Goal: Check status: Check status

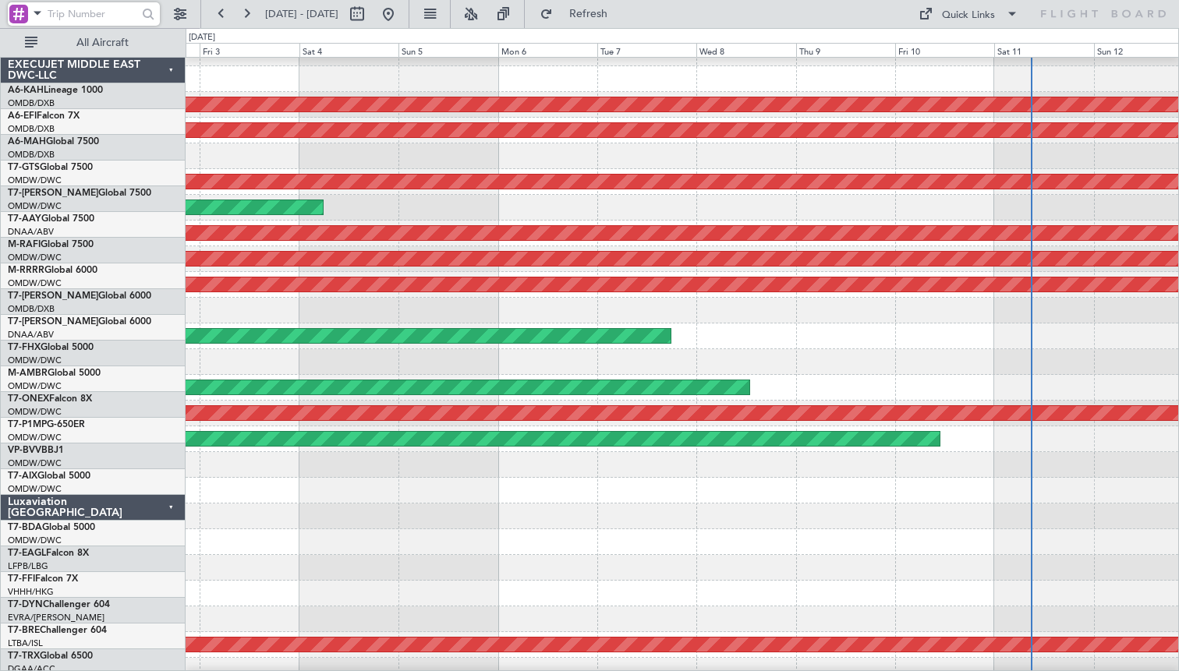
click at [101, 17] on input "text" at bounding box center [93, 13] width 90 height 23
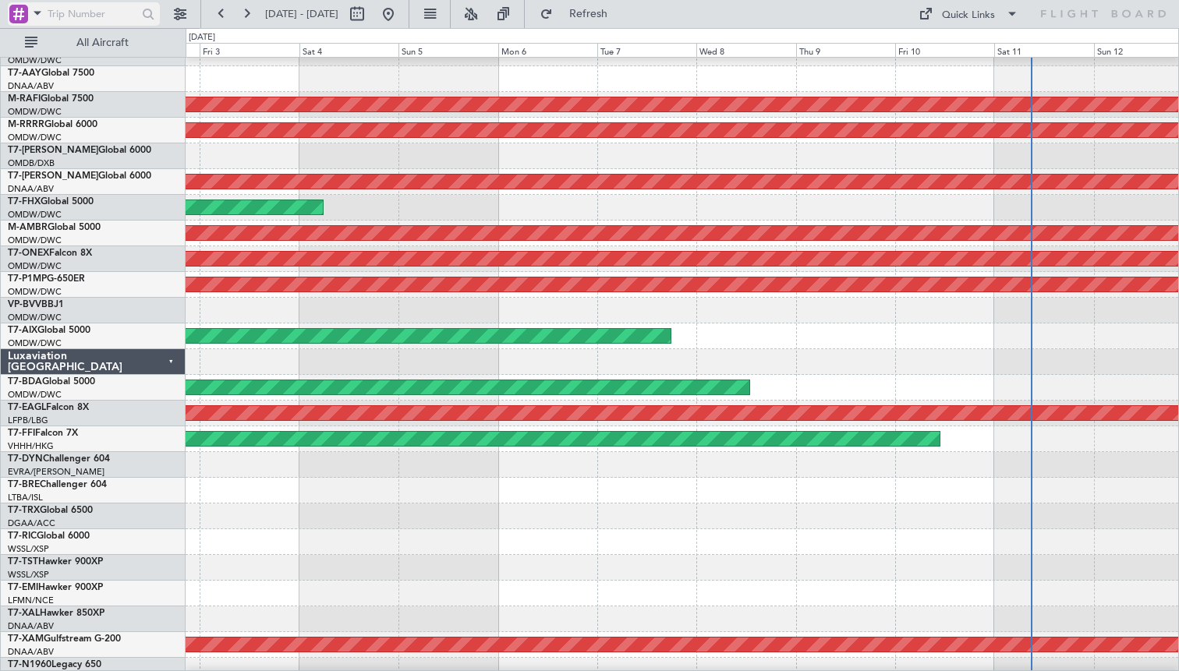
click at [36, 15] on span at bounding box center [37, 12] width 19 height 19
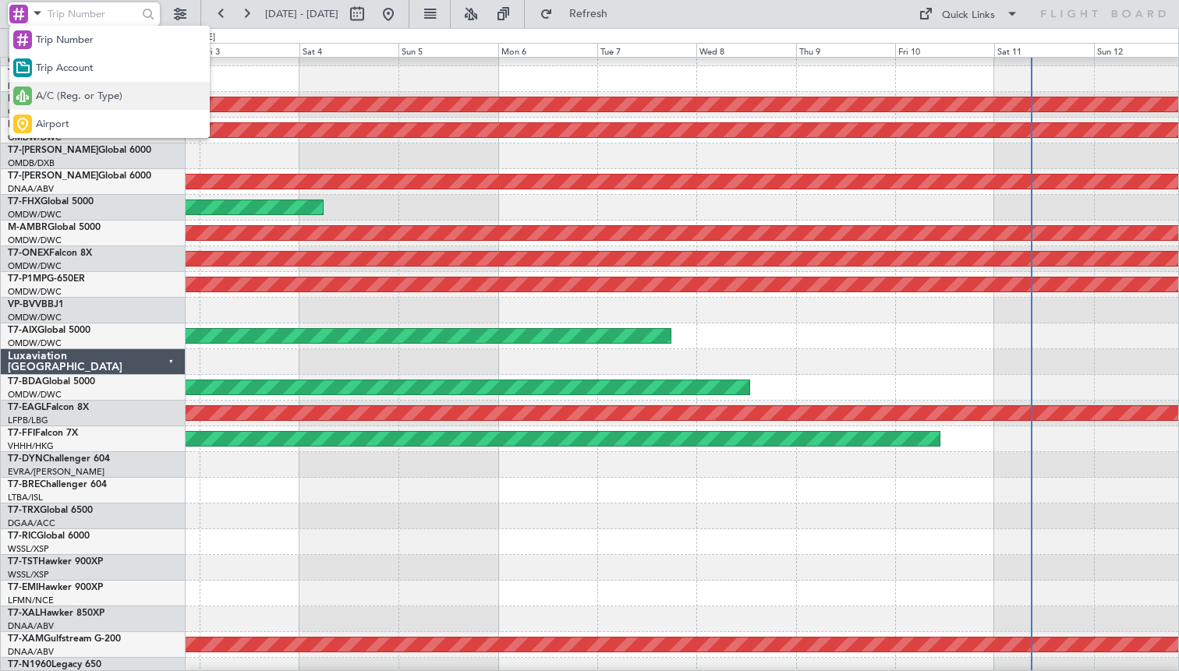
click at [47, 86] on div "A/C (Reg. or Type)" at bounding box center [109, 96] width 200 height 28
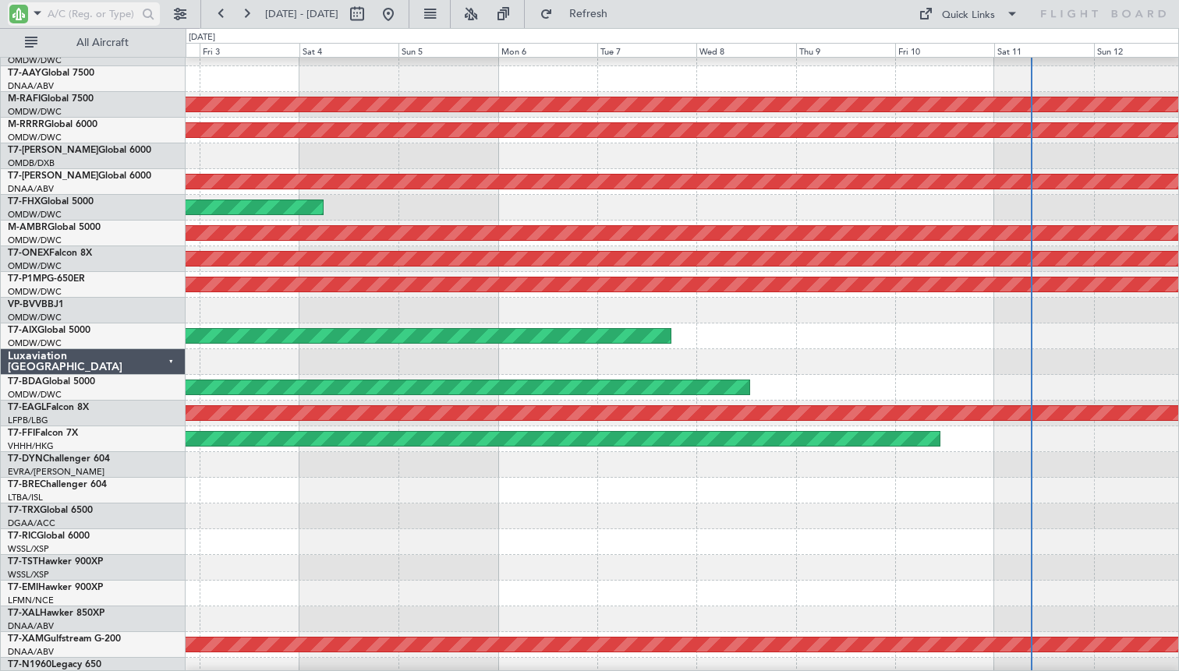
click at [74, 13] on input "text" at bounding box center [93, 13] width 90 height 23
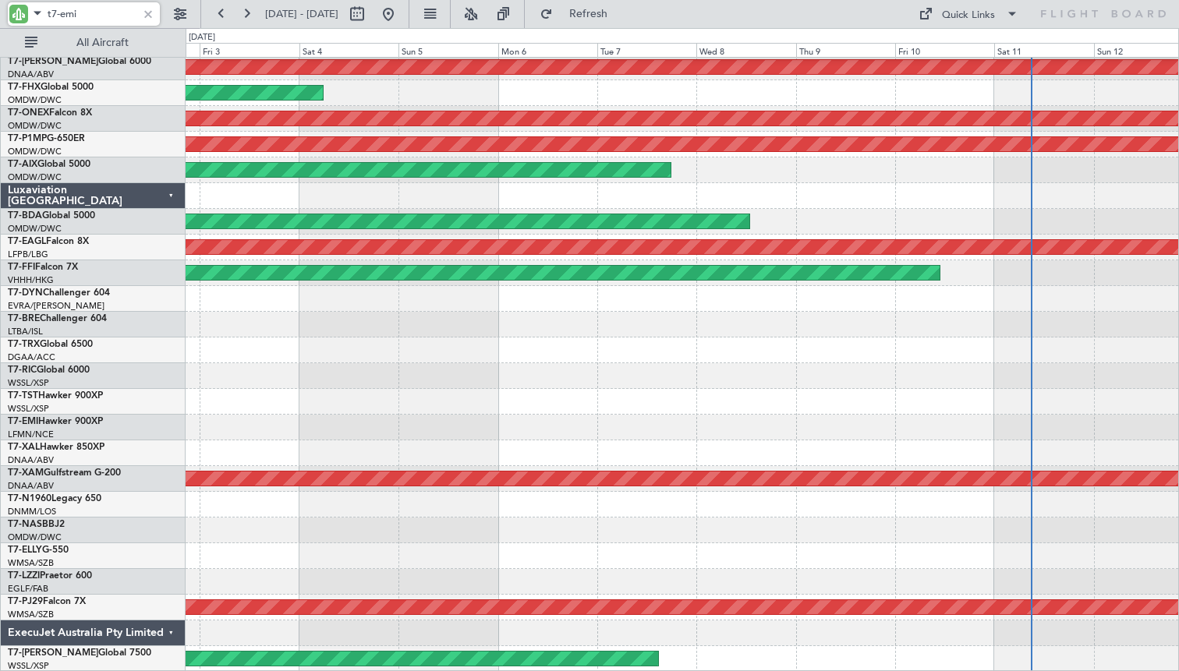
scroll to position [0, 0]
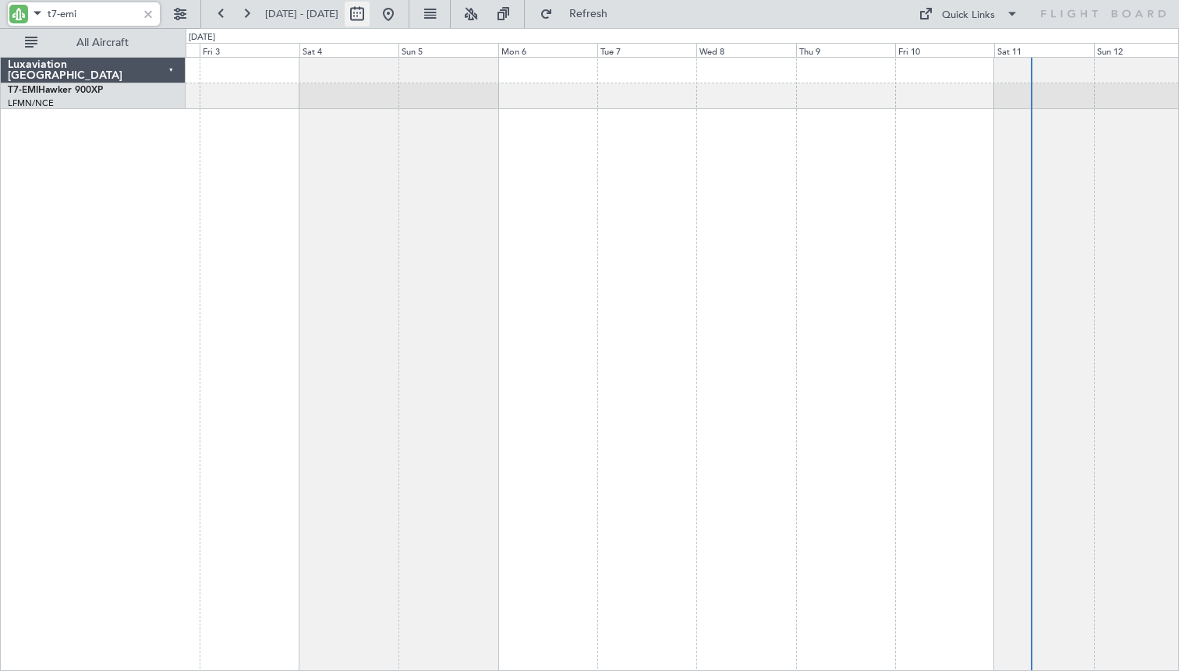
type input "t7-emi"
click at [370, 16] on button at bounding box center [357, 14] width 25 height 25
select select "10"
select select "2025"
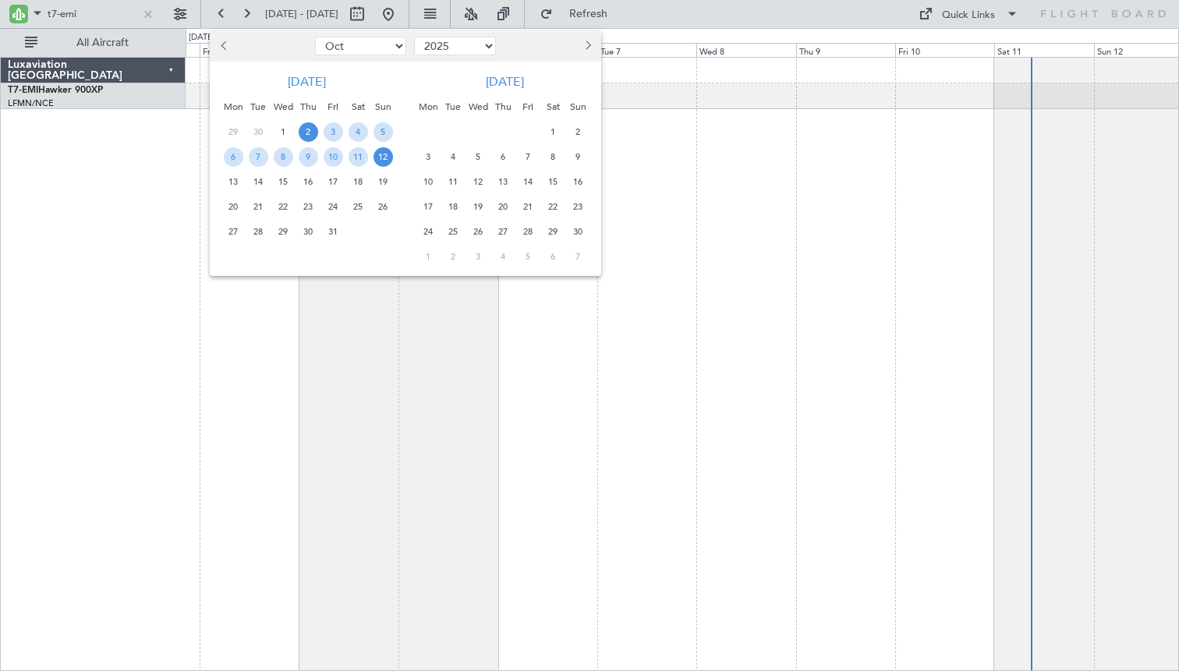
click at [228, 48] on button "Previous month" at bounding box center [224, 46] width 17 height 25
select select "9"
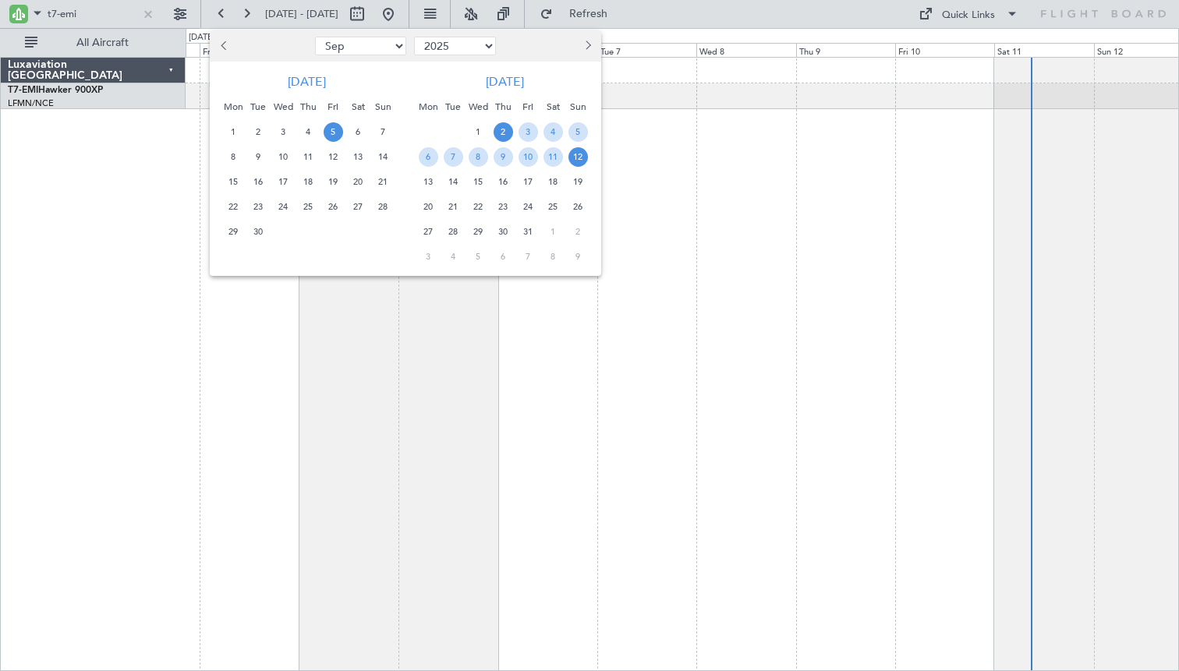
click at [325, 126] on span "5" at bounding box center [333, 131] width 19 height 19
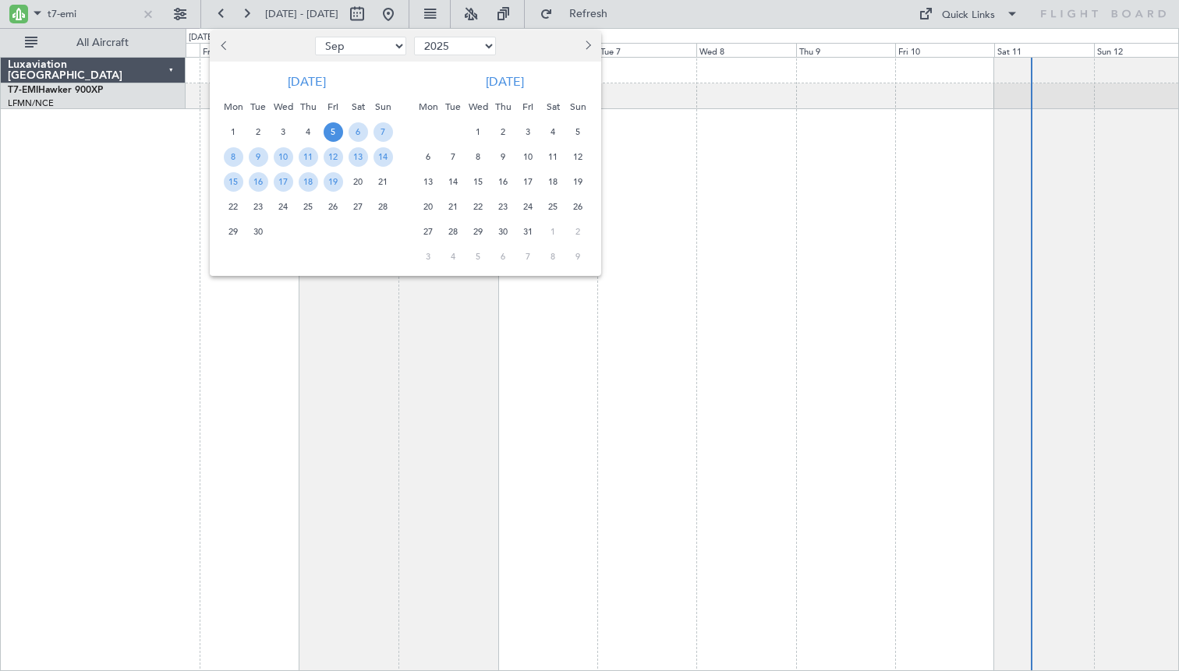
click at [331, 172] on span "19" at bounding box center [333, 181] width 19 height 19
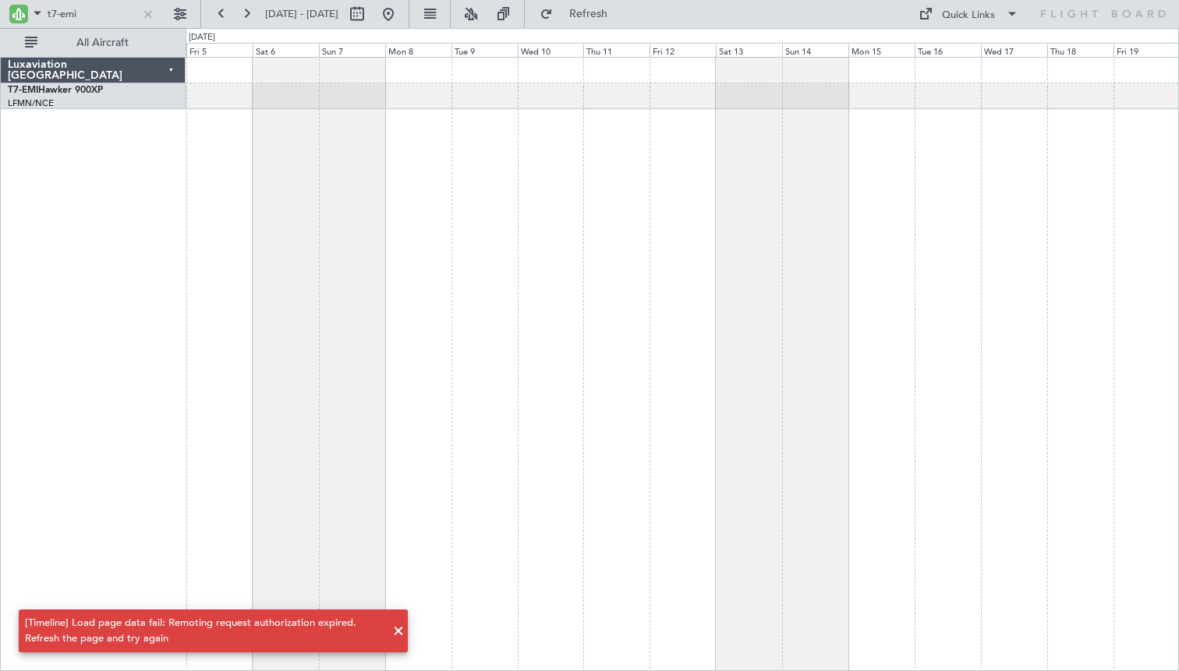
click at [395, 633] on span at bounding box center [398, 631] width 19 height 19
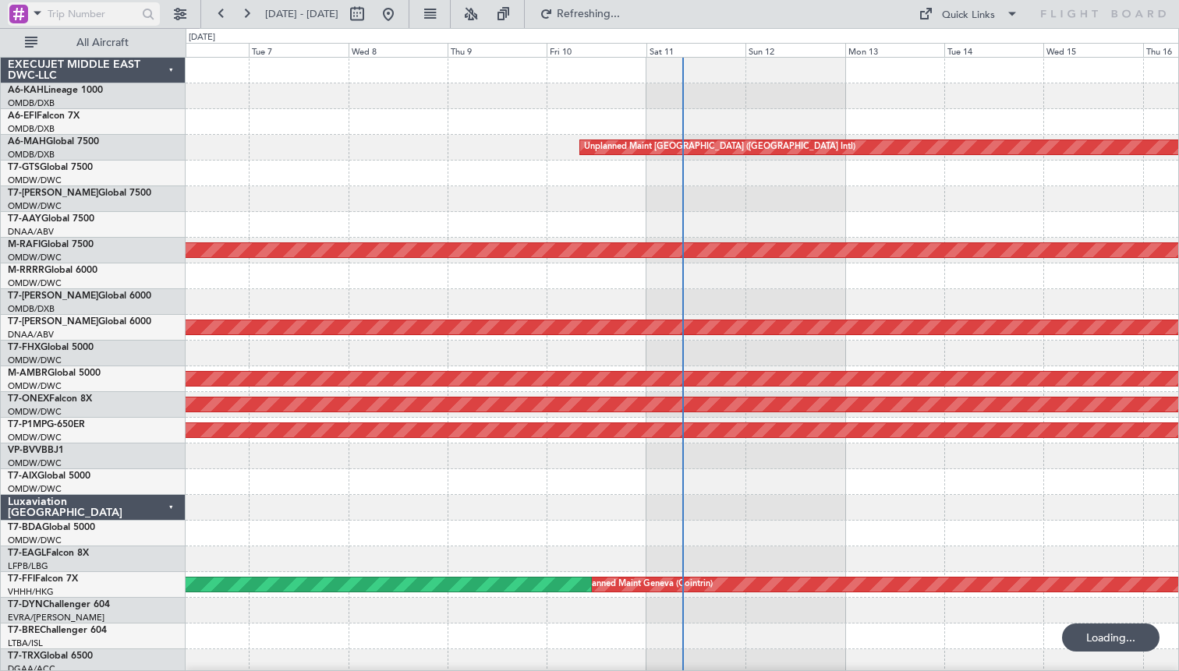
click at [73, 12] on input "text" at bounding box center [93, 13] width 90 height 23
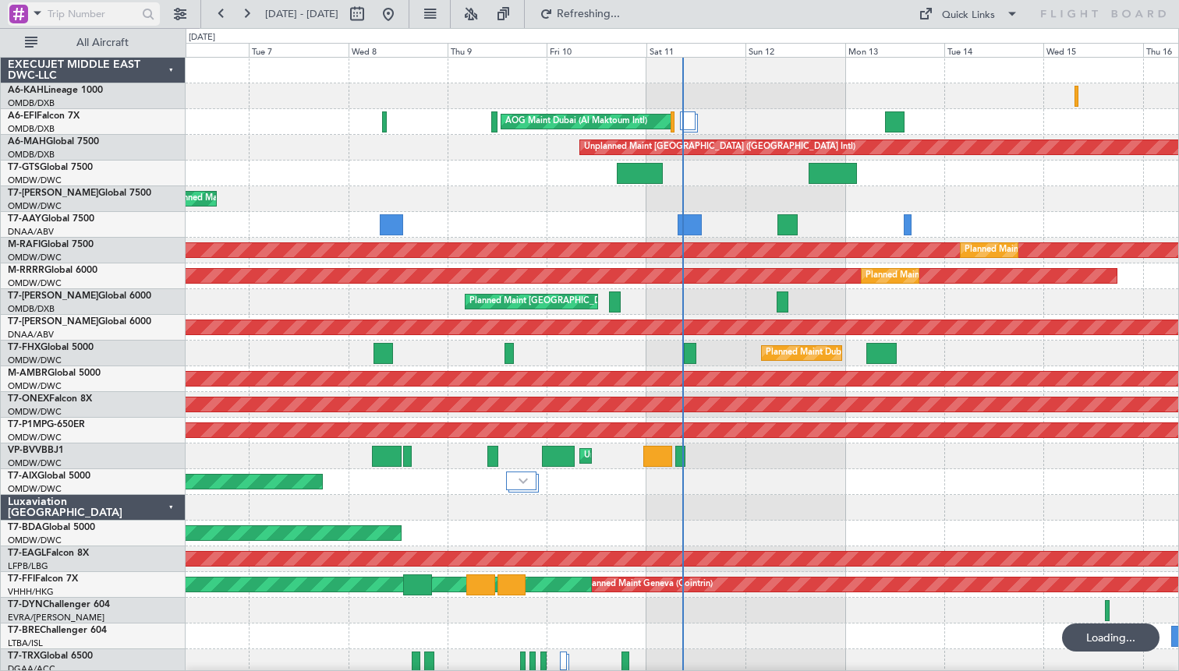
click at [37, 16] on span at bounding box center [37, 12] width 19 height 19
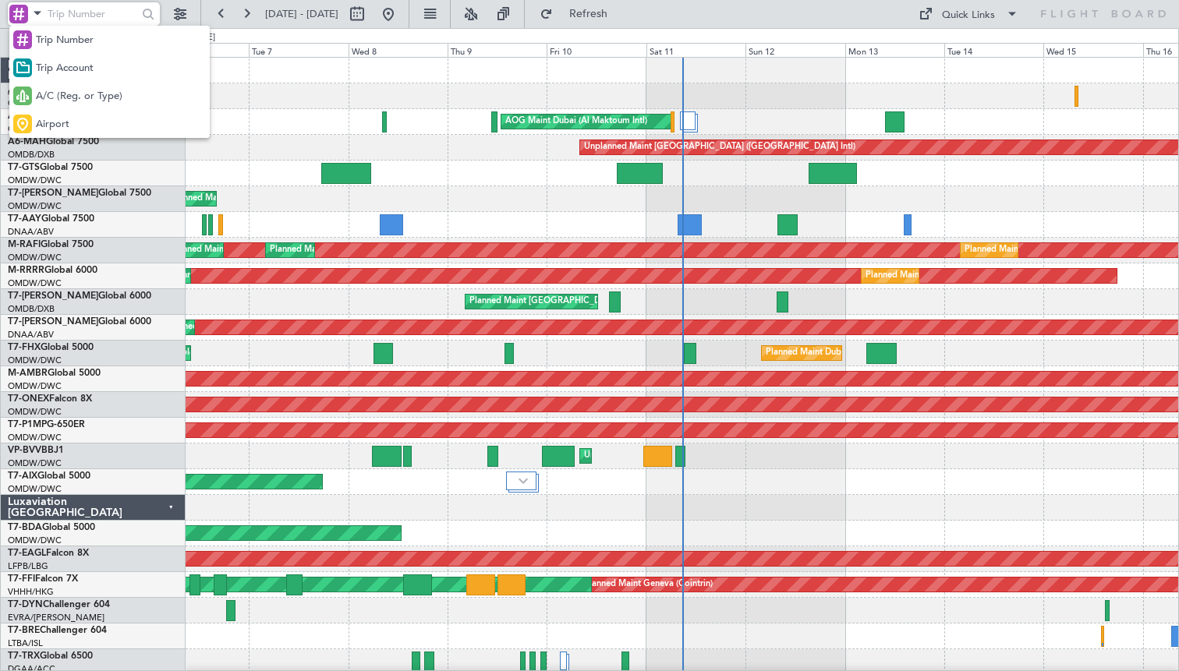
drag, startPoint x: 55, startPoint y: 94, endPoint x: 58, endPoint y: 86, distance: 8.1
click at [55, 92] on span "A/C (Reg. or Type)" at bounding box center [79, 97] width 87 height 16
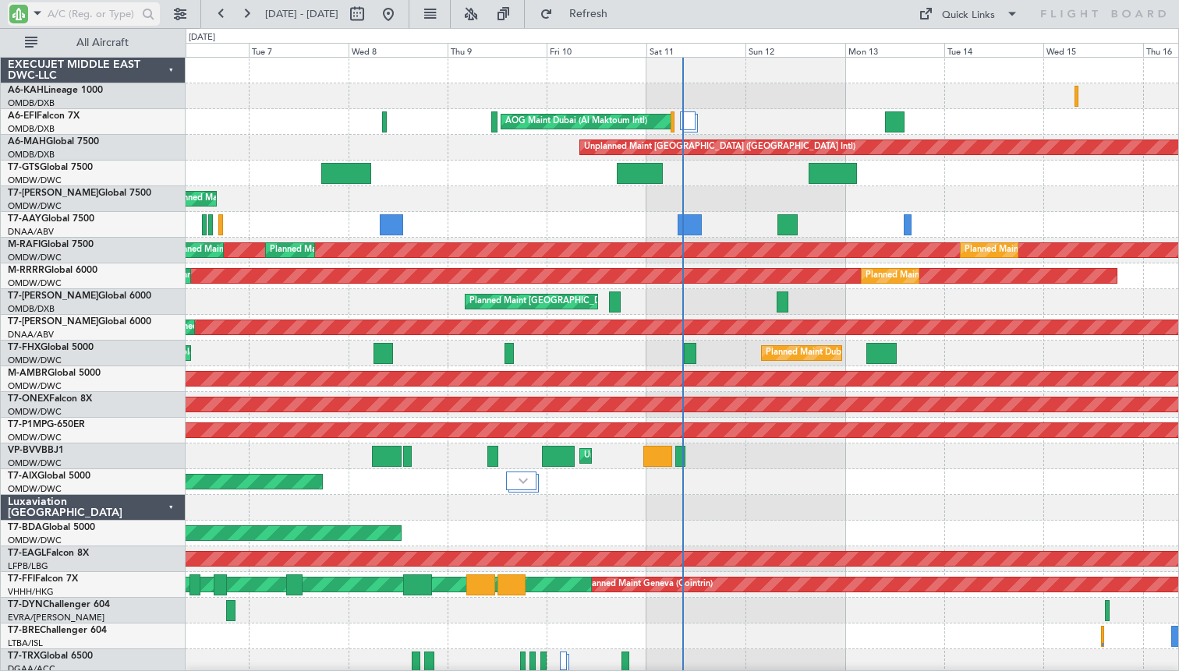
click at [105, 16] on input "text" at bounding box center [93, 13] width 90 height 23
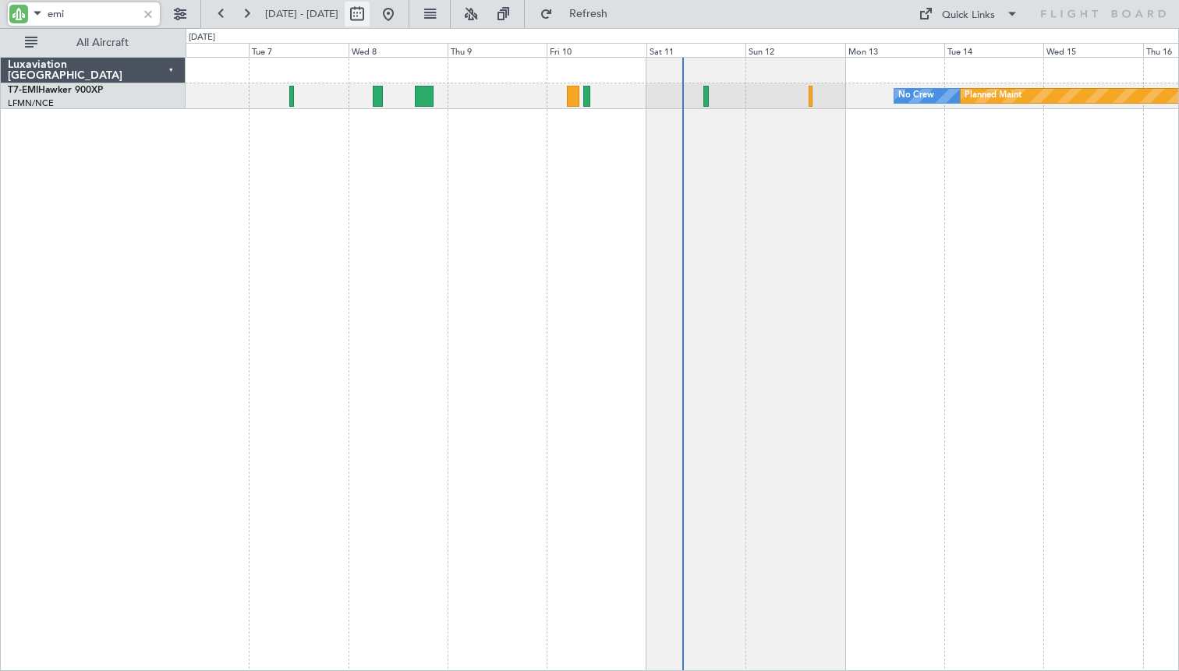
type input "emi"
click at [370, 13] on button at bounding box center [357, 14] width 25 height 25
select select "10"
select select "2025"
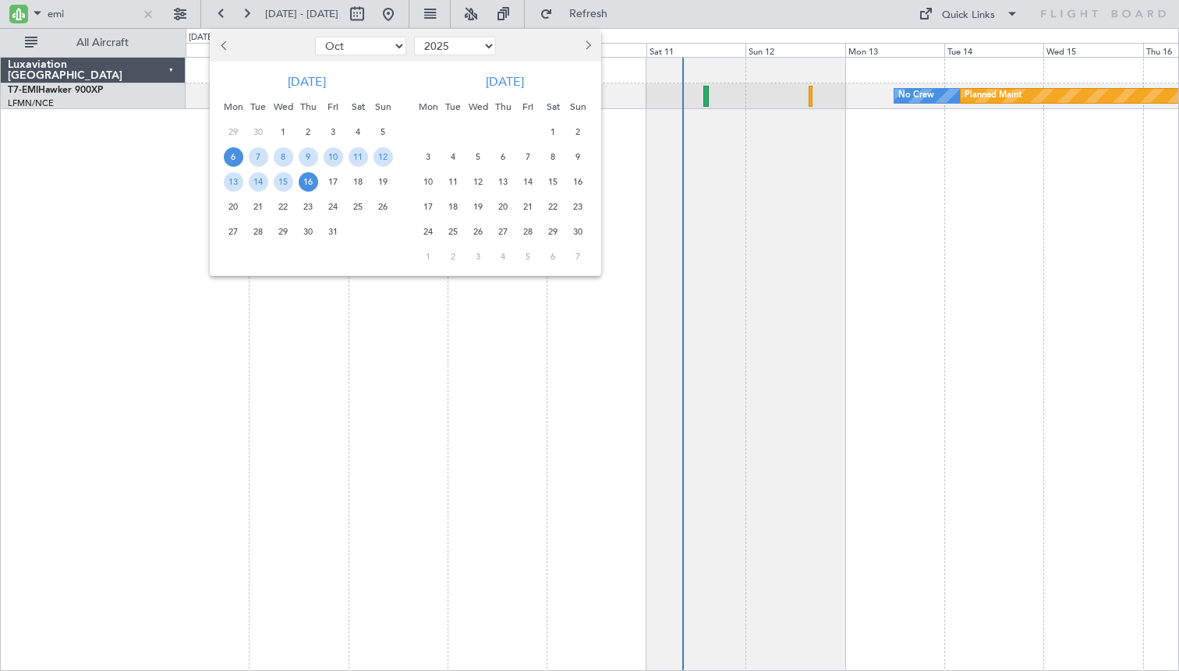
click at [225, 41] on button "Previous month" at bounding box center [224, 46] width 17 height 25
select select "9"
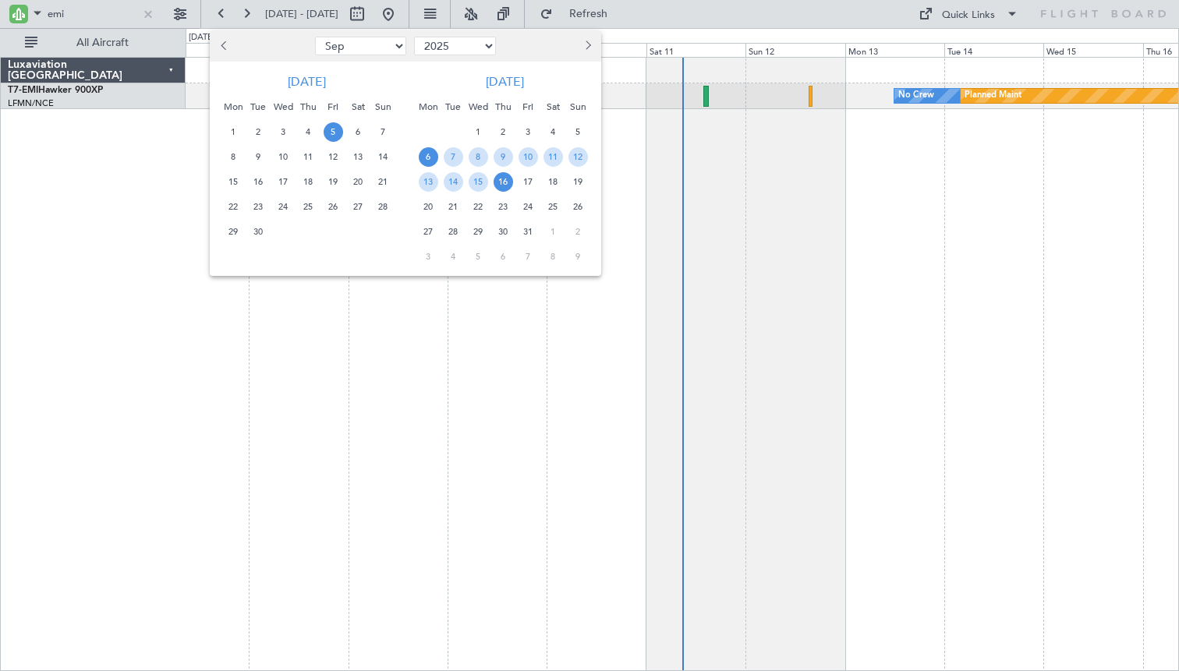
click at [338, 133] on span "5" at bounding box center [333, 131] width 19 height 19
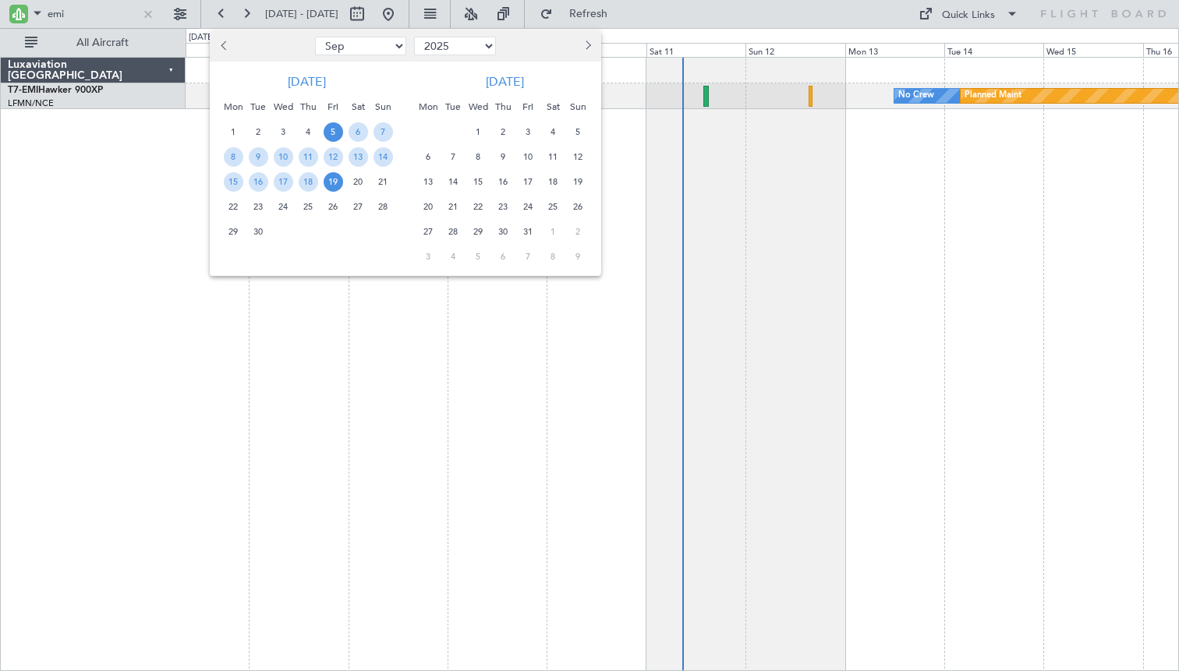
click at [334, 182] on span "19" at bounding box center [333, 181] width 19 height 19
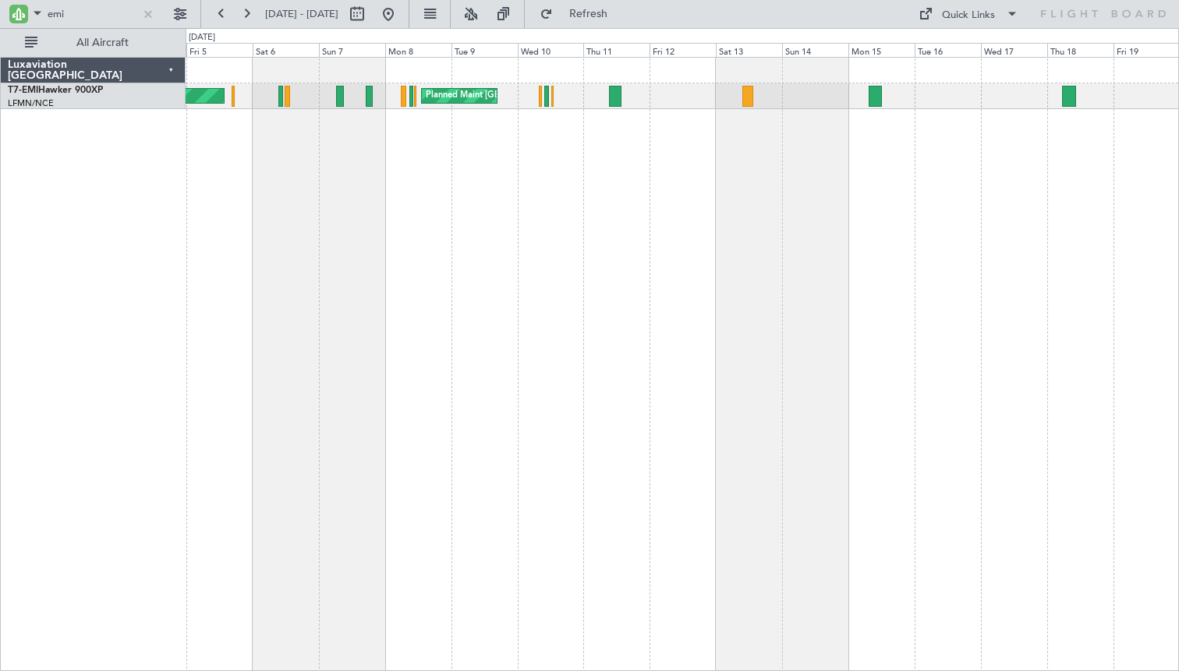
click at [408, 320] on div "Planned Maint Zurich Planned Maint Zurich Planned Maint Zurich" at bounding box center [683, 364] width 994 height 615
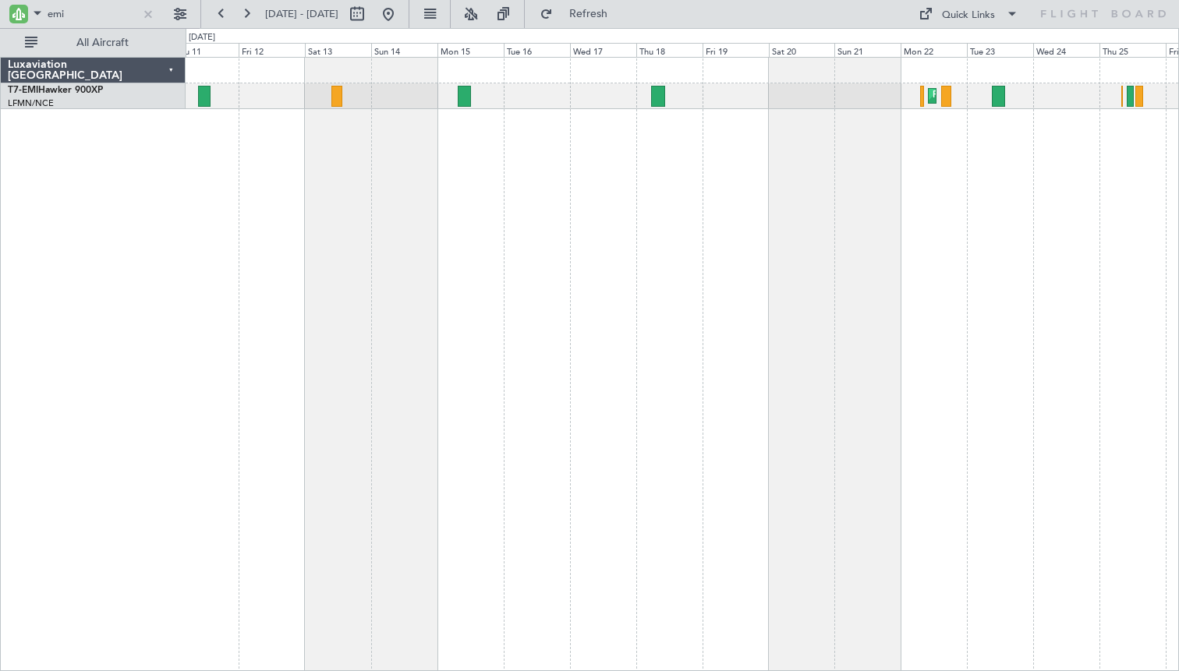
click at [611, 193] on div "Planned Maint Zurich Planned Maint Zurich" at bounding box center [683, 364] width 994 height 615
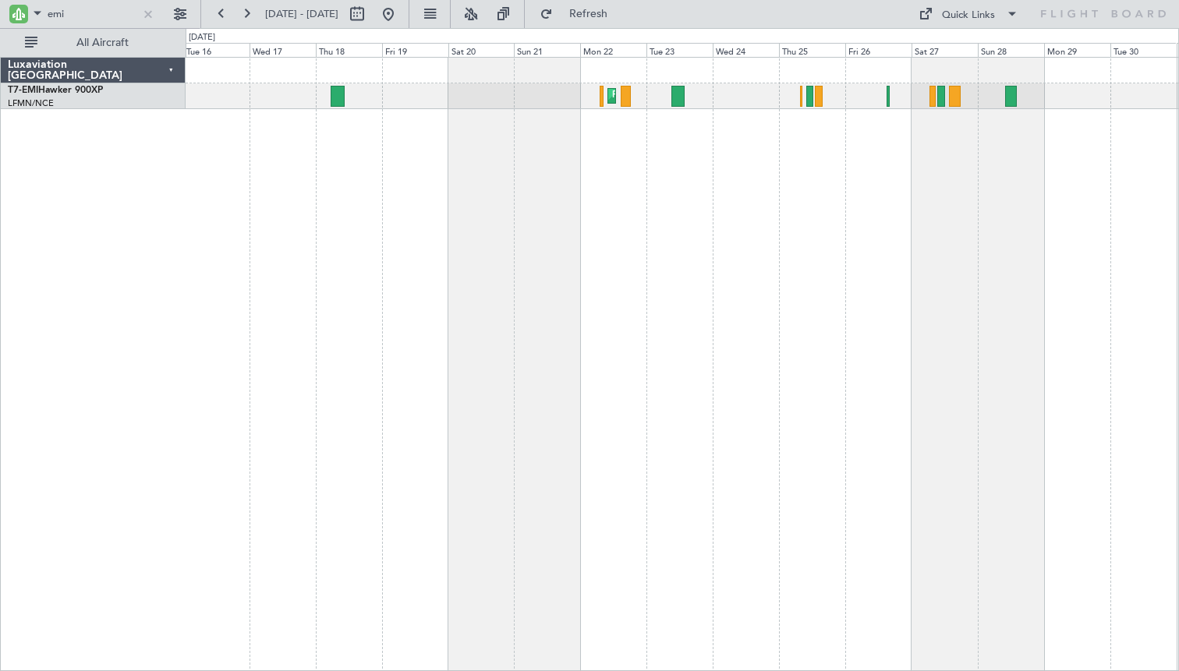
click at [689, 179] on div "Planned Maint Zurich" at bounding box center [683, 364] width 994 height 615
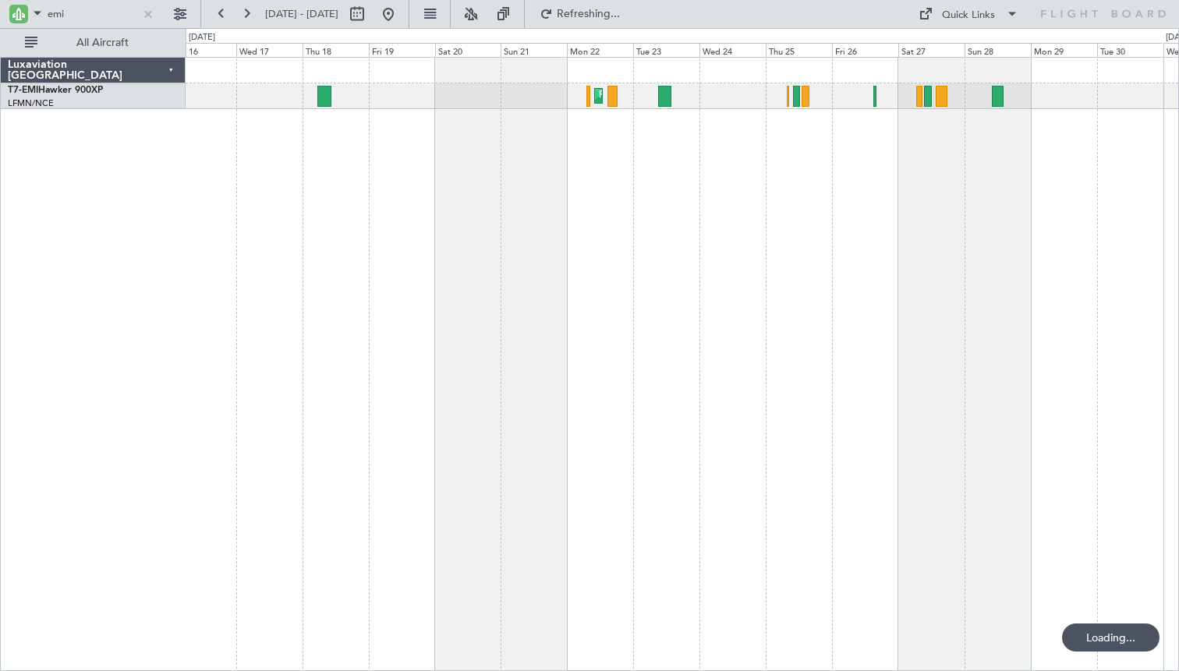
click at [575, 154] on div "Planned Maint Zurich" at bounding box center [683, 364] width 994 height 615
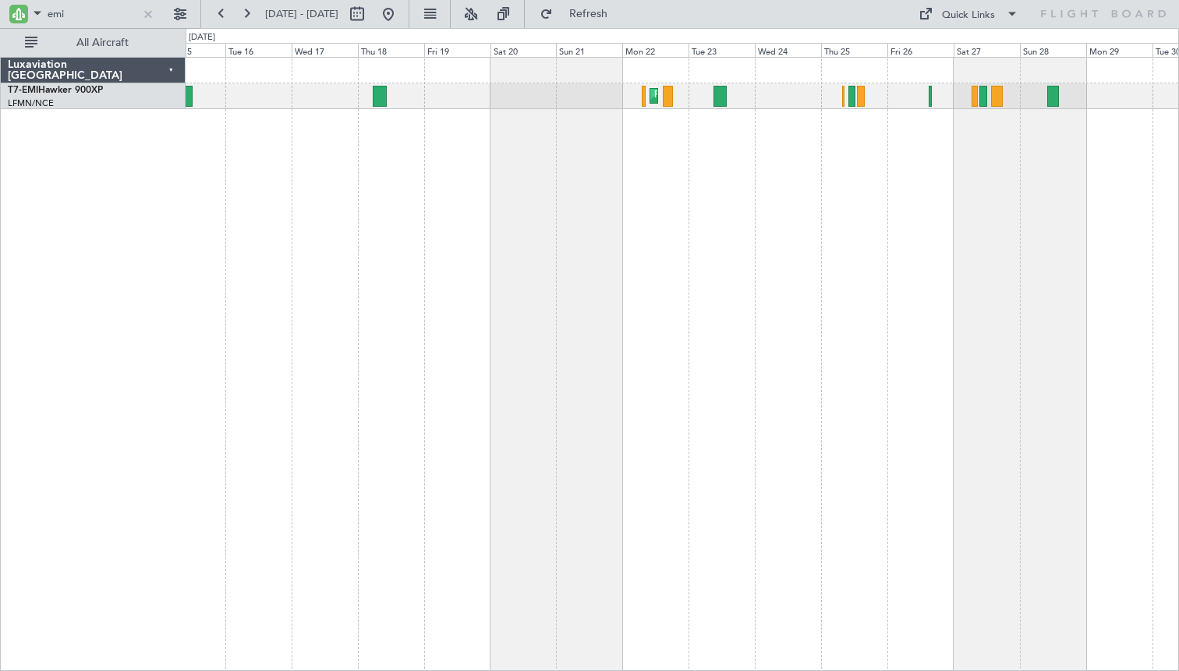
click at [886, 238] on div "Planned Maint Zurich" at bounding box center [683, 364] width 994 height 615
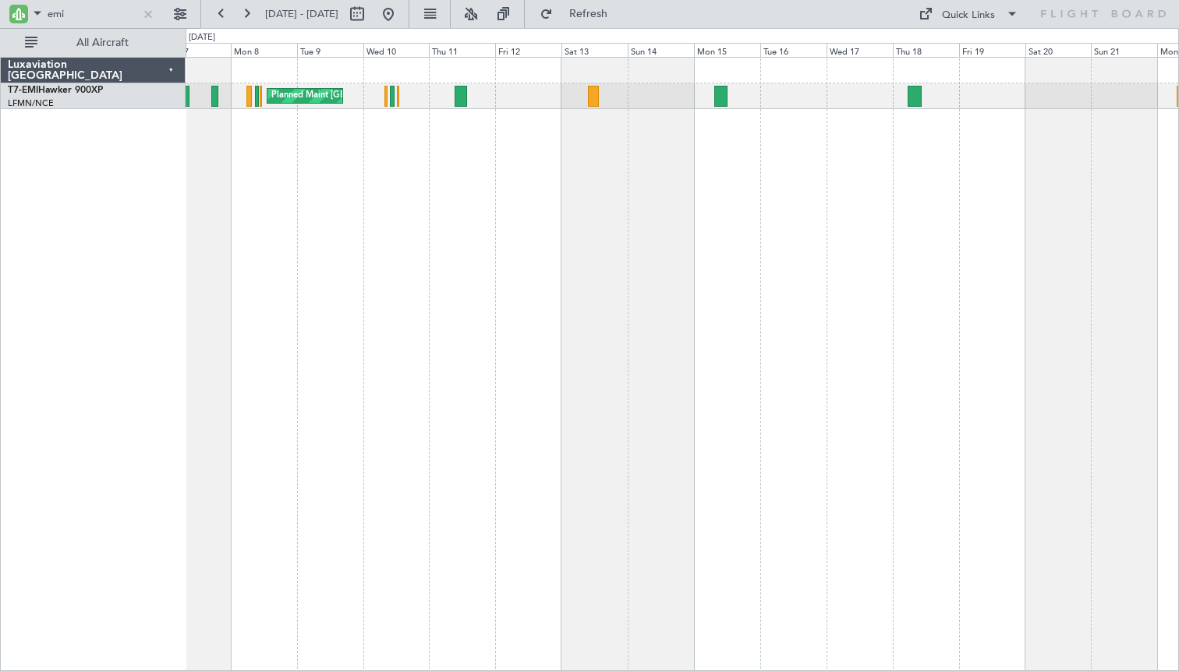
click at [678, 221] on div "Planned Maint Zurich Planned Maint Zurich Planned Maint Zurich" at bounding box center [683, 364] width 994 height 615
click at [948, 274] on div "Planned Maint Zurich Planned Maint Zurich Planned Maint Zurich" at bounding box center [683, 364] width 994 height 615
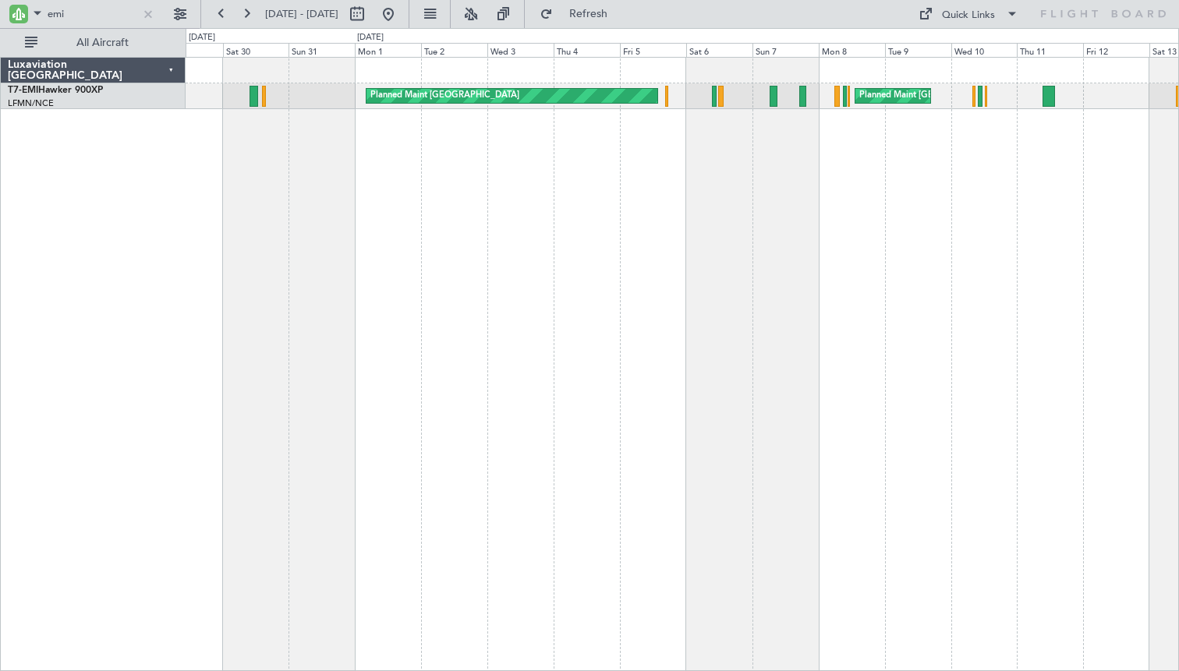
click at [873, 317] on div "Planned Maint Zurich Planned Maint Zurich" at bounding box center [683, 364] width 994 height 615
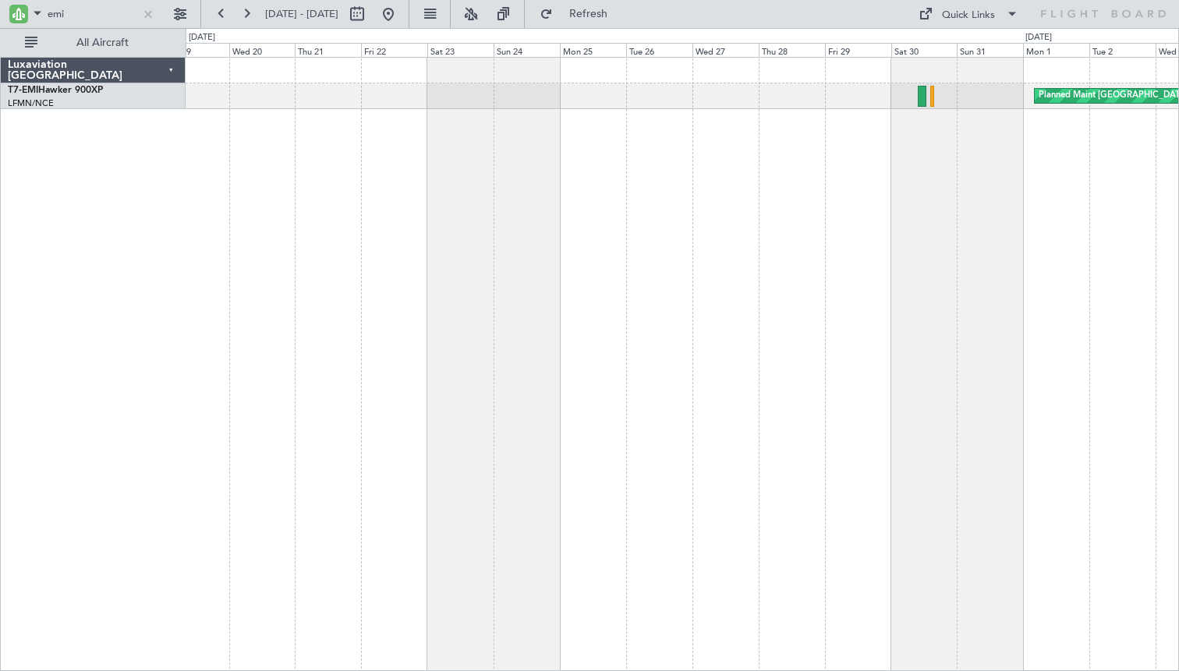
click at [835, 327] on div "Planned Maint Zurich" at bounding box center [683, 364] width 994 height 615
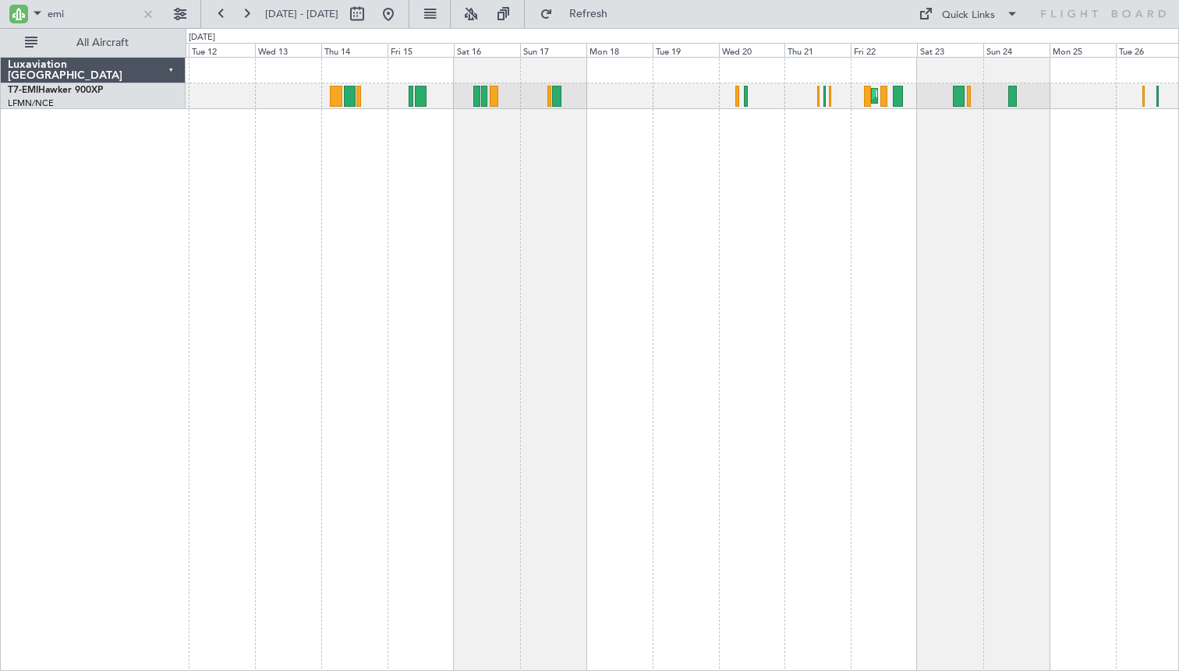
click at [838, 253] on div "Planned Maint Chester" at bounding box center [683, 364] width 994 height 615
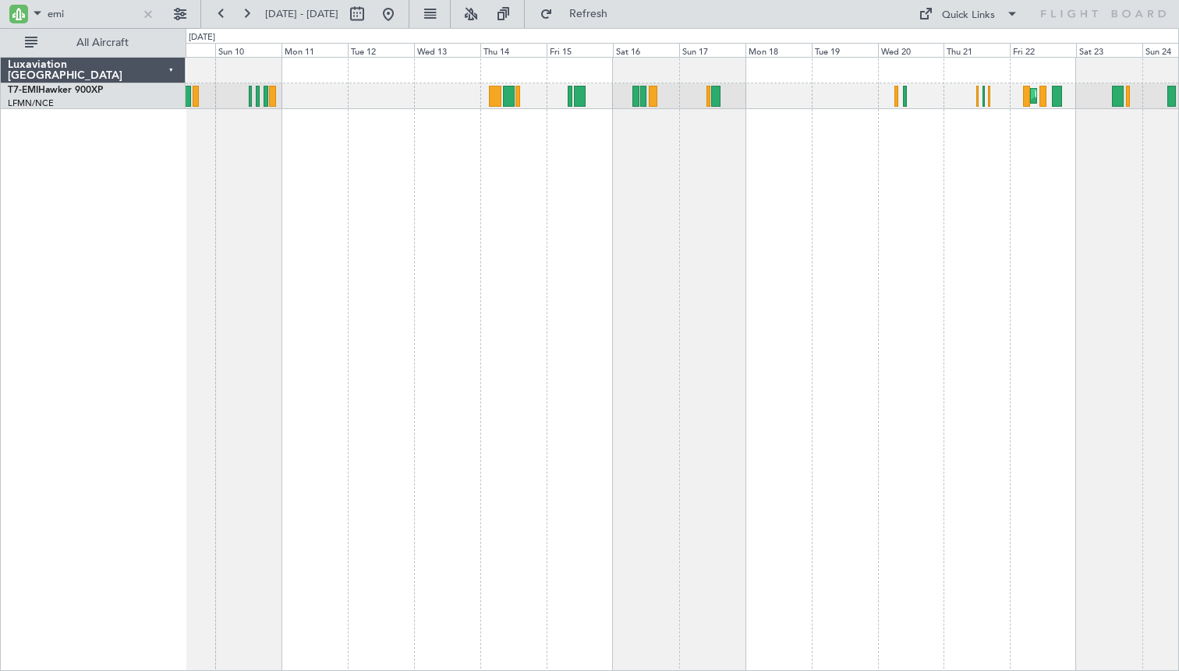
click at [557, 214] on div "Planned Maint Chester" at bounding box center [683, 364] width 994 height 615
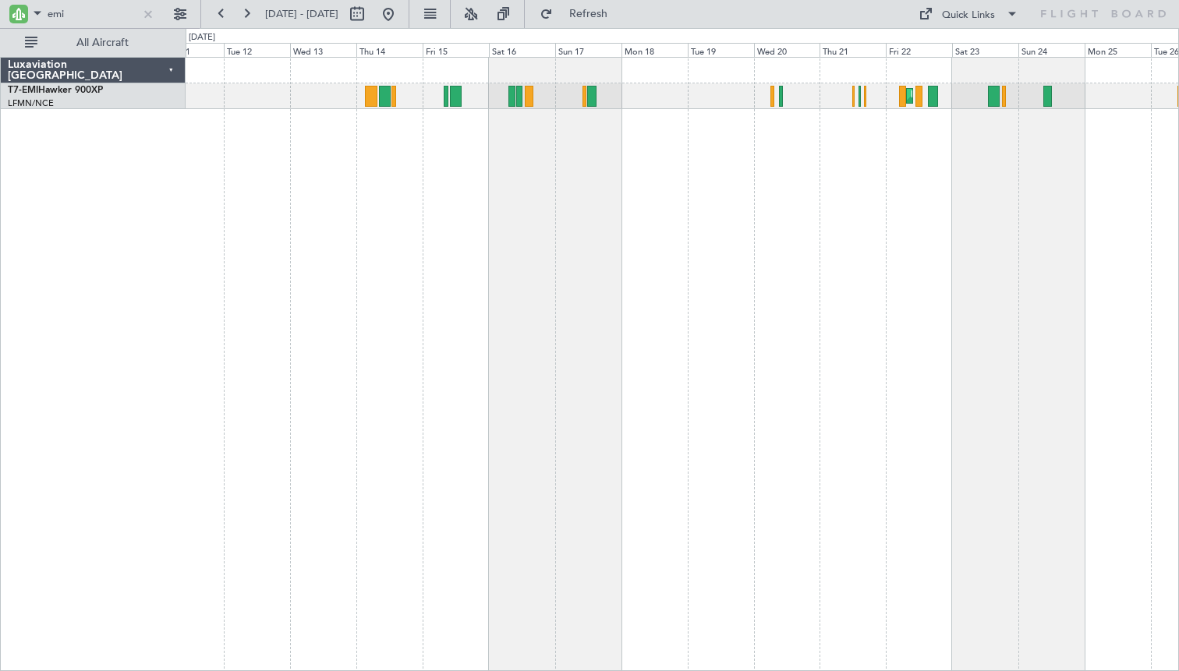
click at [475, 236] on div "Planned Maint Chester" at bounding box center [683, 364] width 994 height 615
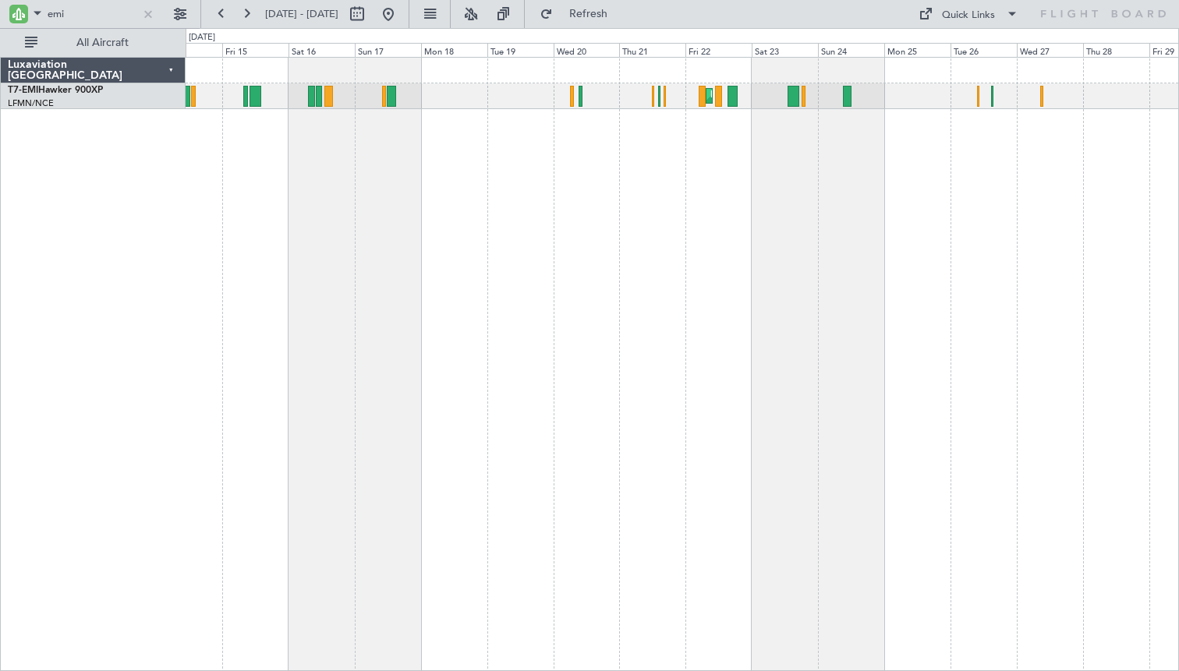
click at [354, 236] on div "Planned Maint Chester Planned Maint Zurich" at bounding box center [683, 364] width 994 height 615
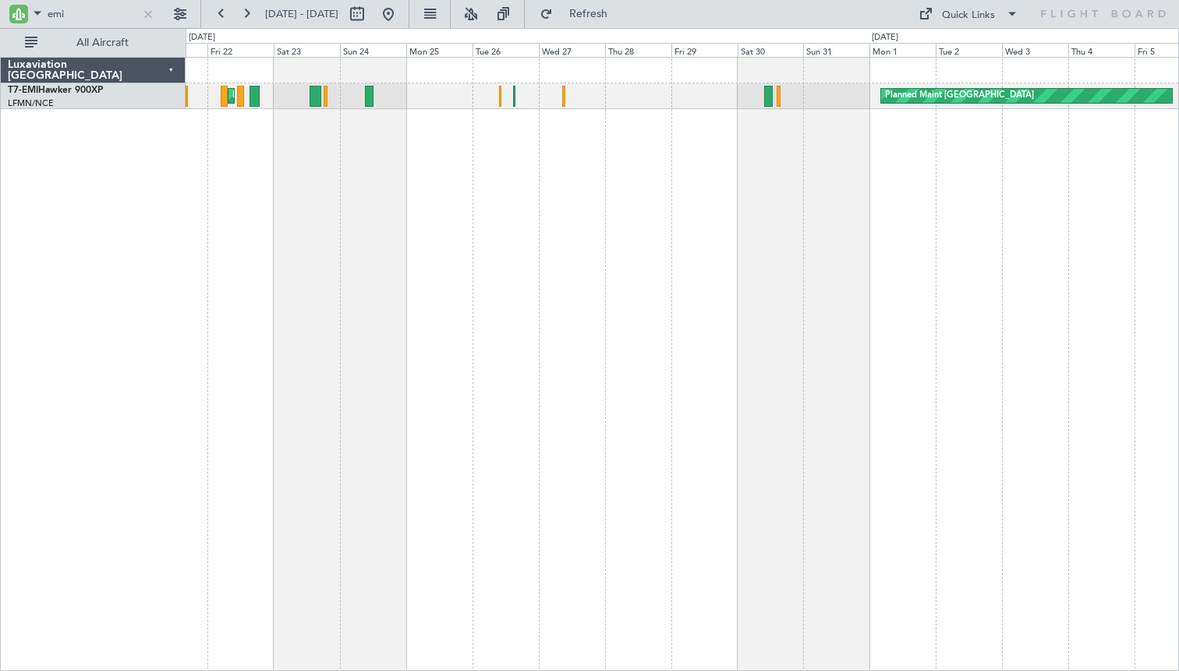
click at [296, 250] on div "Planned Maint Chester Planned Maint Zurich Planned Maint Zurich" at bounding box center [683, 364] width 994 height 615
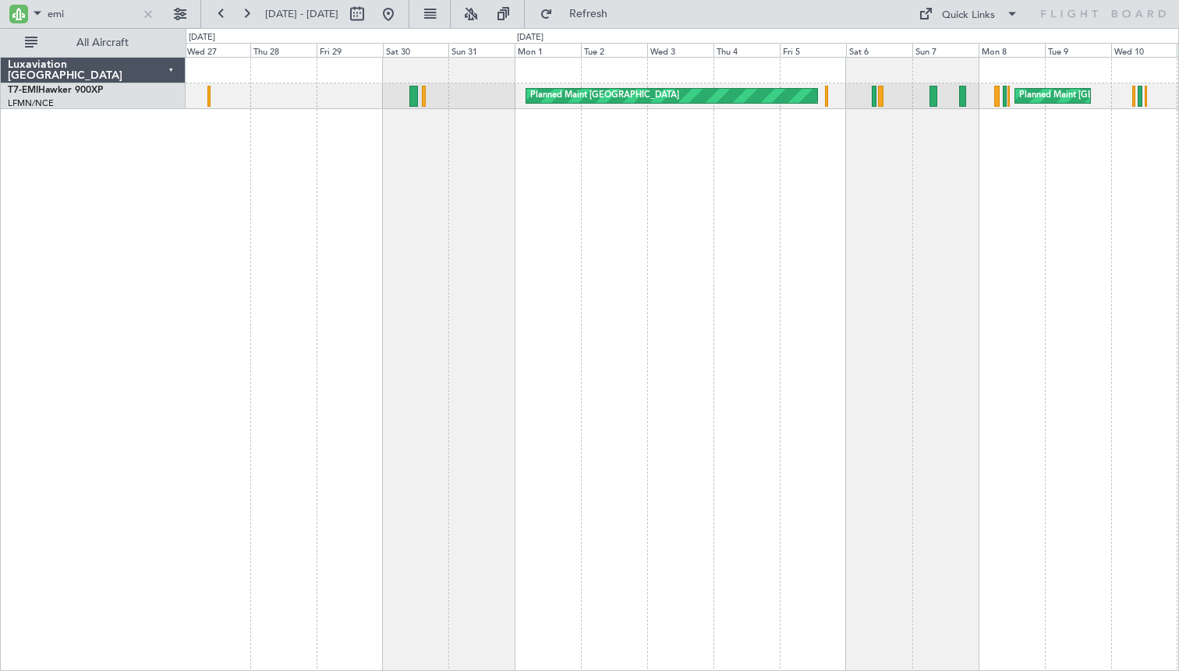
click at [347, 240] on div "Planned Maint Zurich Planned Maint Zurich" at bounding box center [683, 364] width 994 height 615
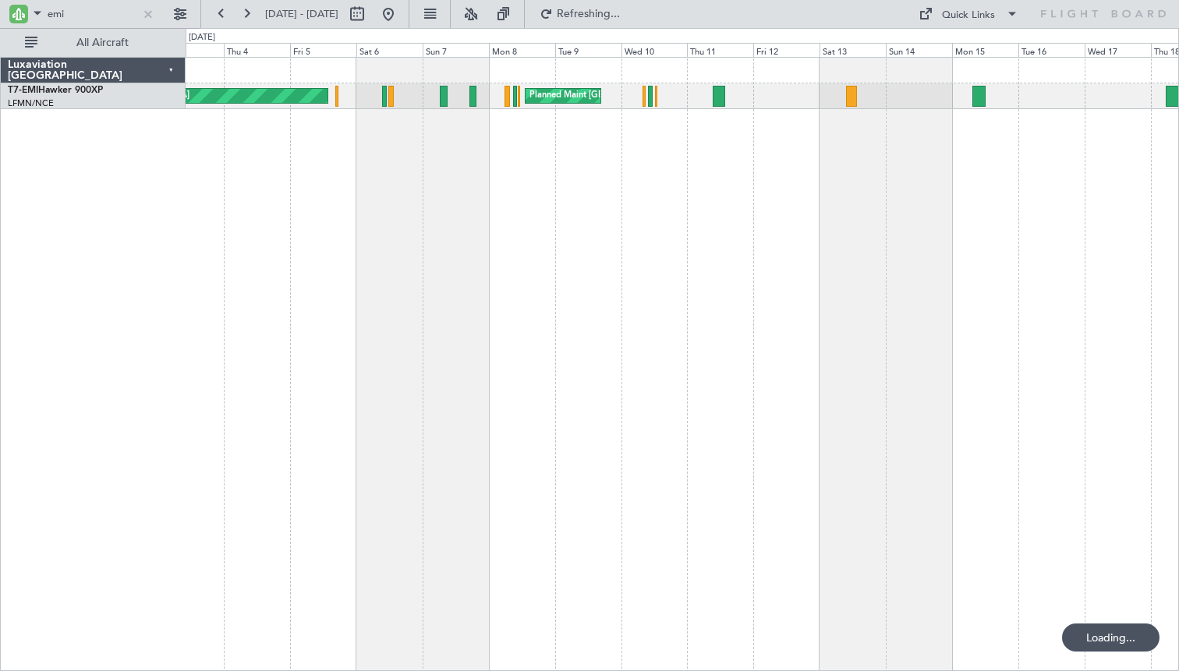
click at [372, 257] on div "Planned Maint Zurich Planned Maint Zurich" at bounding box center [683, 364] width 994 height 615
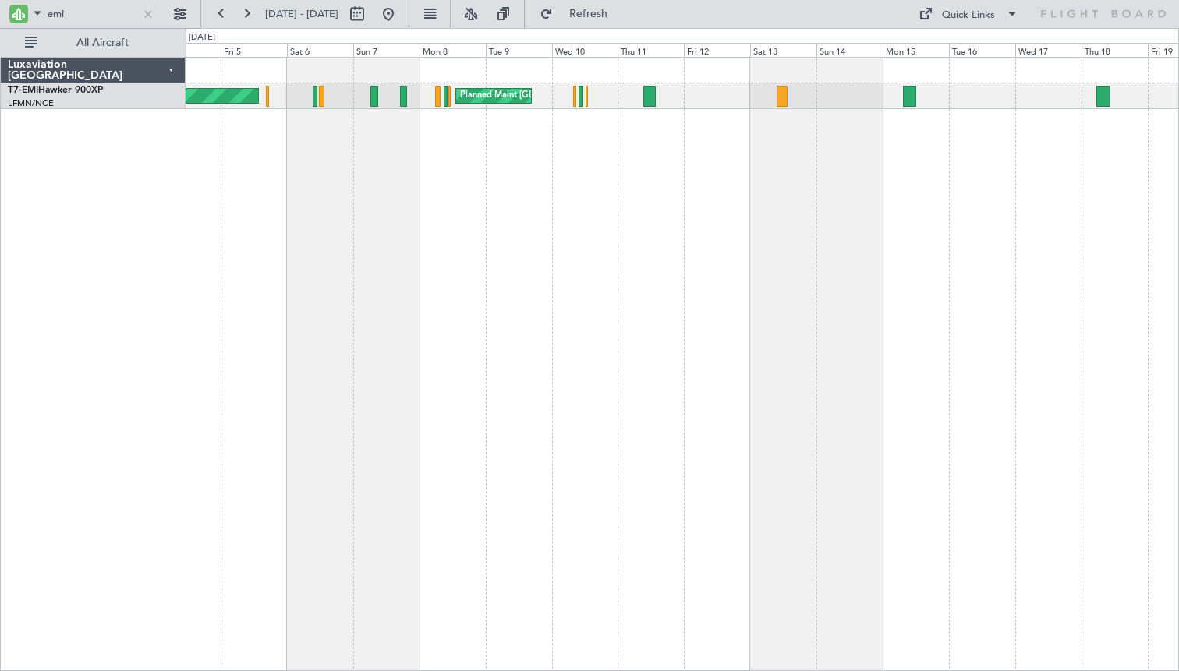
click at [774, 229] on div "Planned Maint Zurich Planned Maint Zurich Planned Maint Zurich" at bounding box center [683, 364] width 994 height 615
click at [283, 306] on div "Planned Maint Zurich Planned Maint Zurich Planned Maint Zurich" at bounding box center [683, 364] width 994 height 615
